Goal: Navigation & Orientation: Find specific page/section

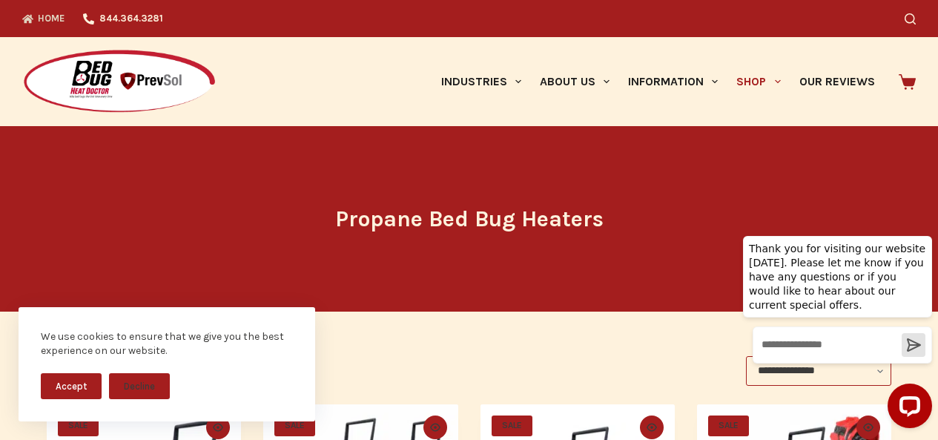
click at [28, 19] on link "Home" at bounding box center [48, 18] width 52 height 37
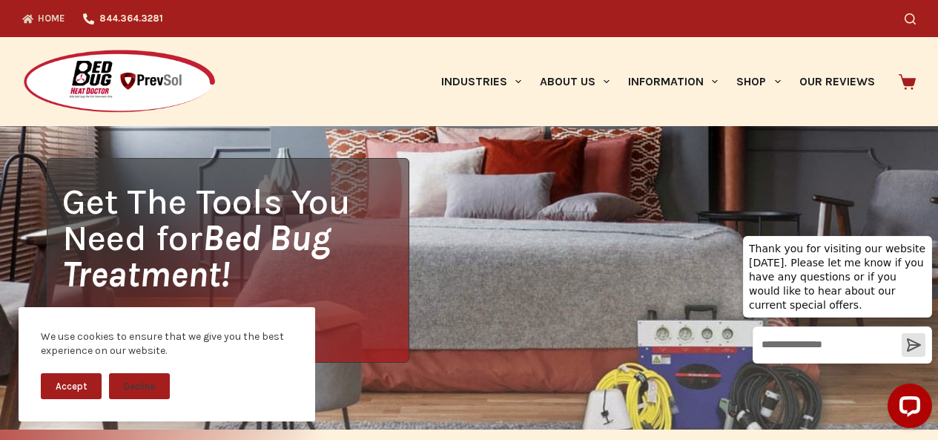
click at [23, 9] on link "Home" at bounding box center [48, 18] width 52 height 37
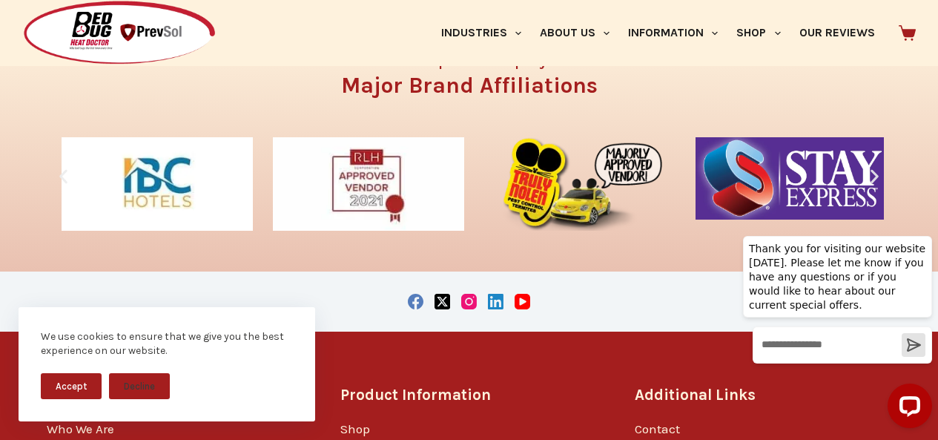
scroll to position [2242, 0]
